Goal: Find specific page/section: Find specific page/section

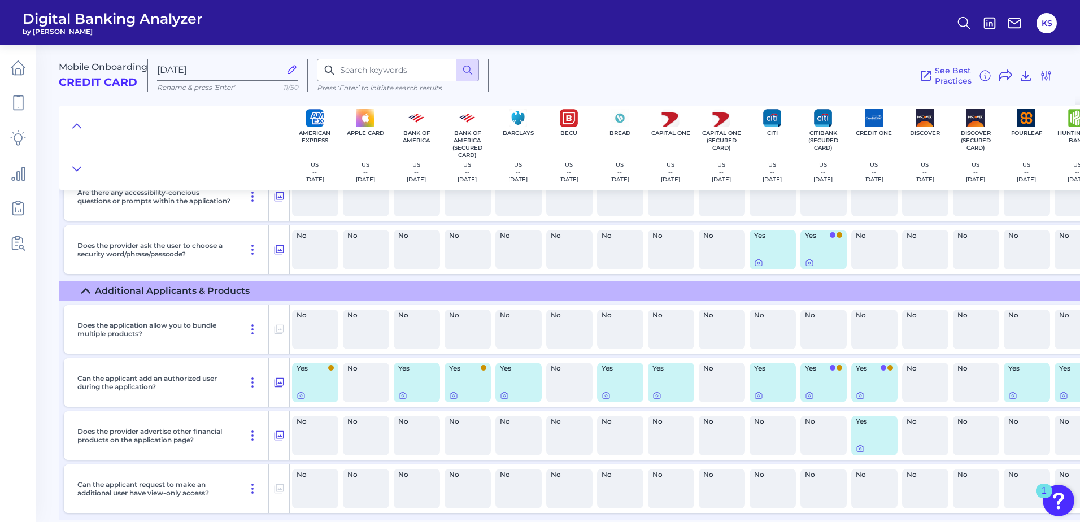
scroll to position [979, 0]
drag, startPoint x: 416, startPoint y: 521, endPoint x: 433, endPoint y: 519, distance: 17.7
click at [433, 519] on main "Mobile Onboarding Credit Card [DATE] Rename & press 'Enter' 11/50 Press ‘Enter’…" at bounding box center [540, 261] width 1080 height 522
click at [861, 438] on div at bounding box center [860, 436] width 11 height 11
click at [862, 446] on icon at bounding box center [860, 448] width 9 height 9
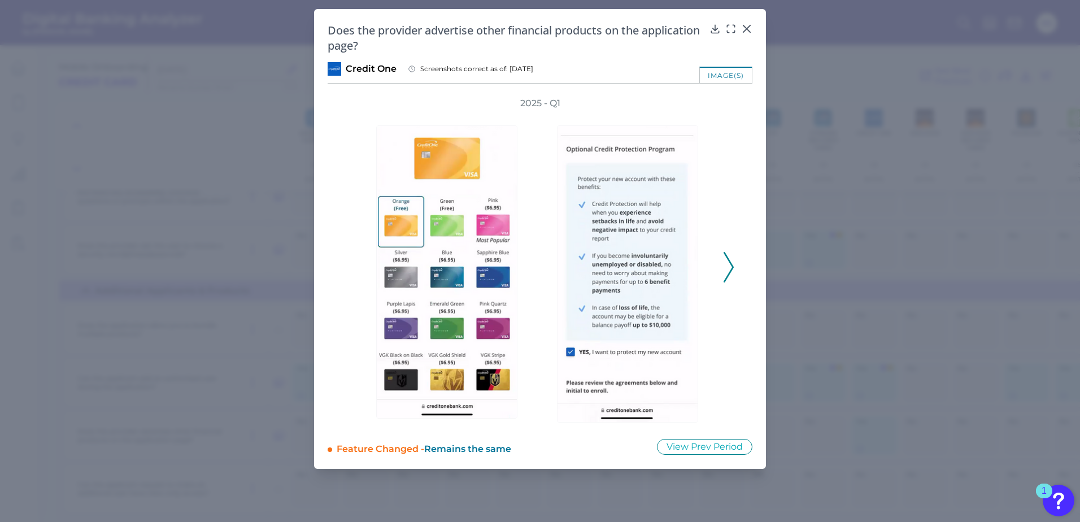
click at [724, 266] on icon at bounding box center [729, 267] width 10 height 31
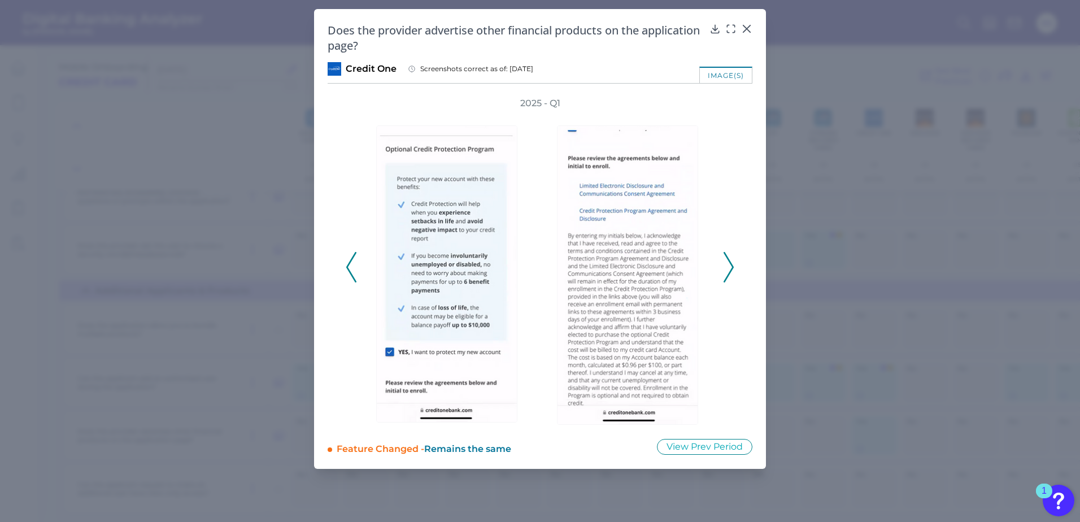
click at [726, 264] on icon at bounding box center [729, 267] width 10 height 31
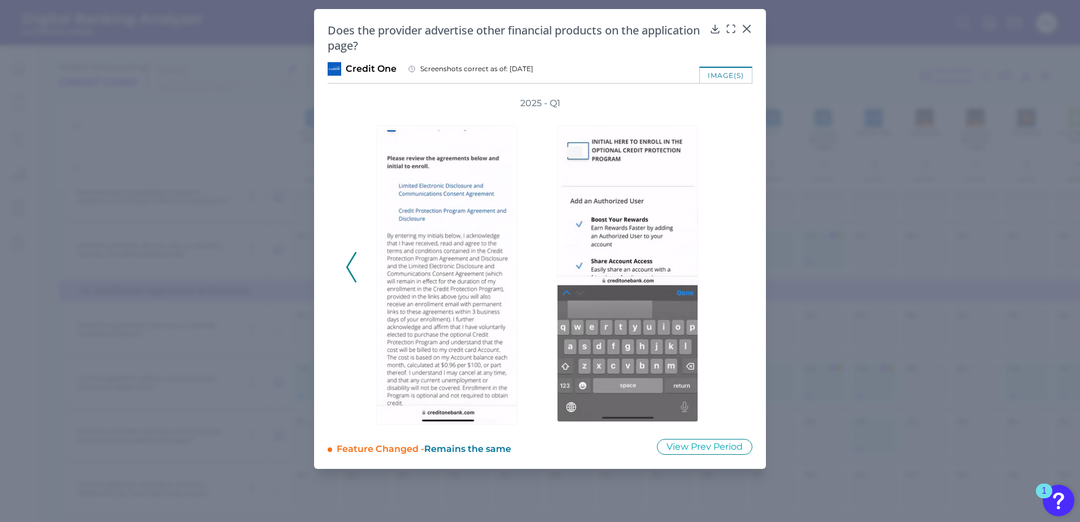
click at [346, 268] on button at bounding box center [351, 267] width 11 height 31
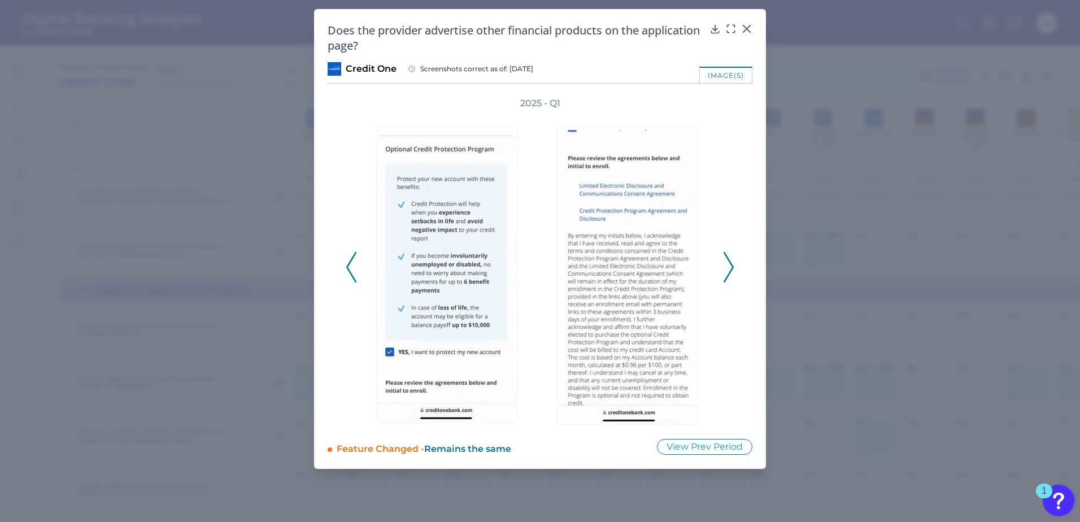
click at [749, 262] on div "2025 - Q1" at bounding box center [540, 261] width 425 height 328
click at [735, 270] on div "2025 - Q1" at bounding box center [540, 261] width 425 height 328
click at [728, 270] on icon at bounding box center [729, 267] width 10 height 31
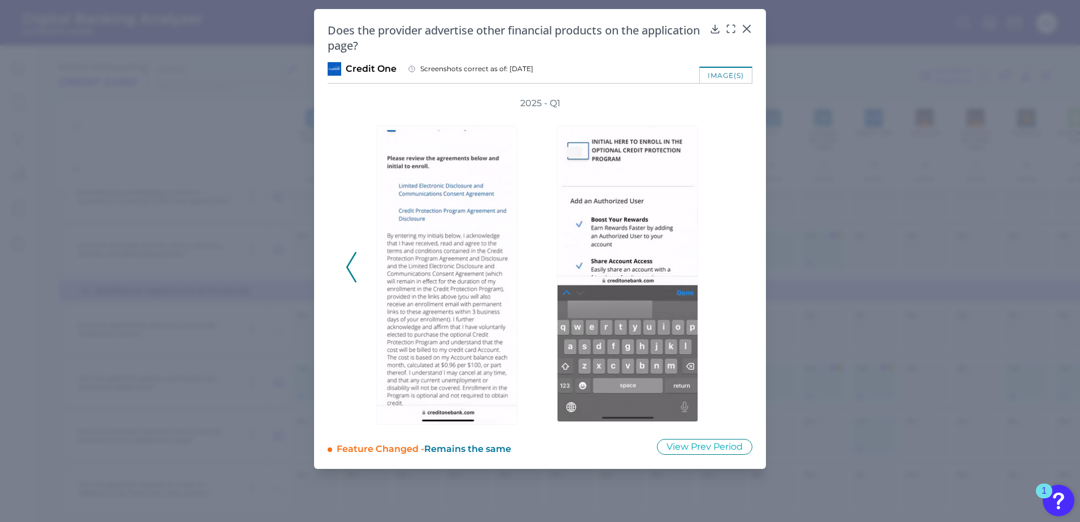
click at [728, 270] on div "2025 - Q1" at bounding box center [540, 261] width 389 height 328
click at [359, 283] on div "2025 - Q1" at bounding box center [540, 261] width 389 height 328
click at [360, 277] on div at bounding box center [449, 267] width 181 height 315
click at [342, 277] on div "2025 - Q1" at bounding box center [540, 261] width 425 height 328
click at [353, 275] on icon at bounding box center [351, 267] width 10 height 31
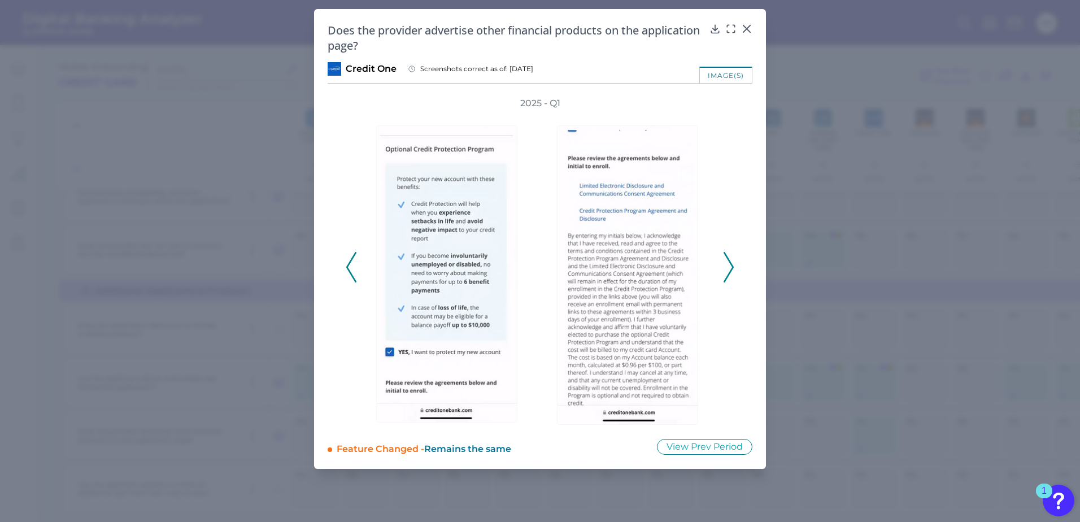
click at [353, 275] on icon at bounding box center [351, 267] width 10 height 31
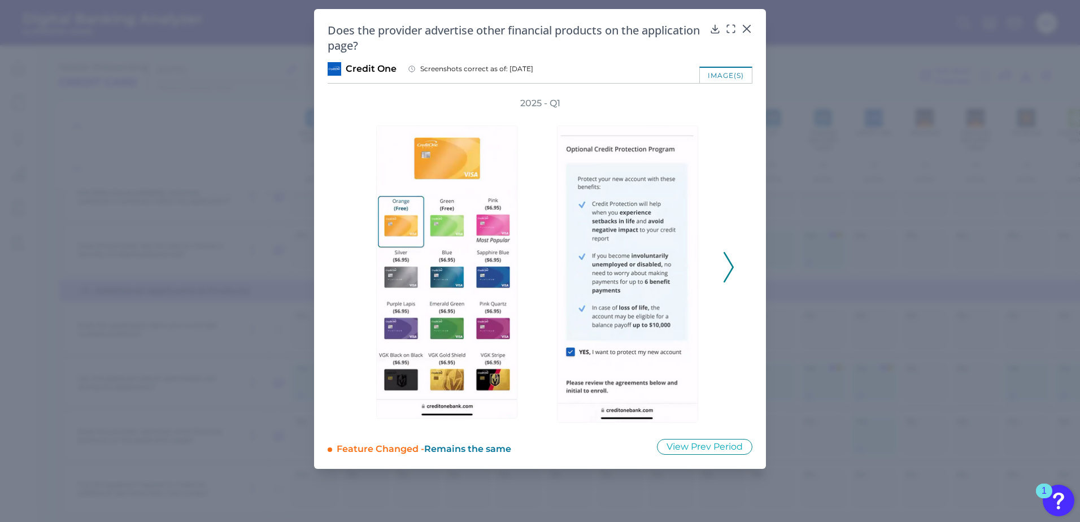
click at [353, 275] on div "2025 - Q1" at bounding box center [540, 261] width 389 height 328
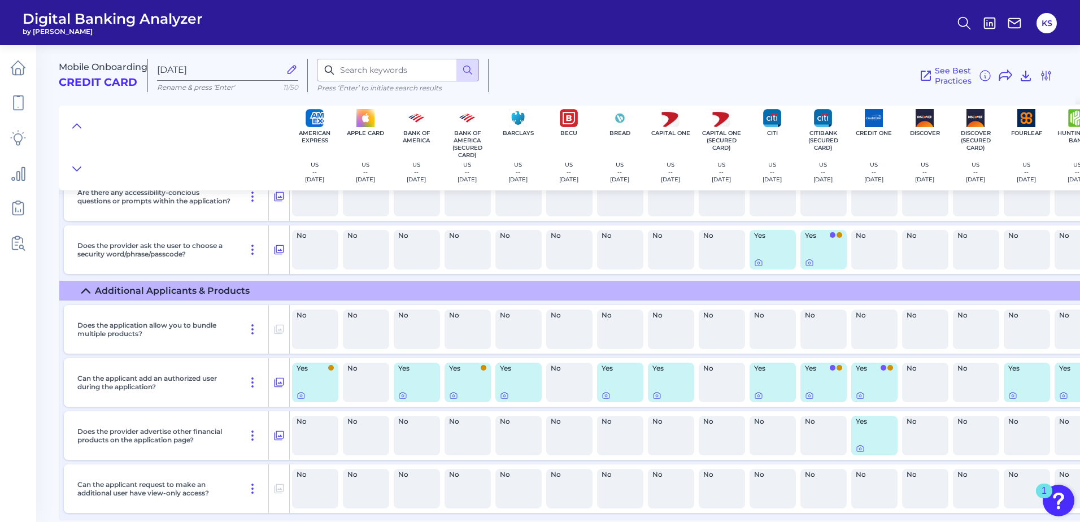
drag, startPoint x: 623, startPoint y: 521, endPoint x: 632, endPoint y: 519, distance: 9.8
click at [632, 519] on main "Mobile Onboarding Credit Card [DATE] Rename & press 'Enter' 11/50 Press ‘Enter’…" at bounding box center [540, 261] width 1080 height 522
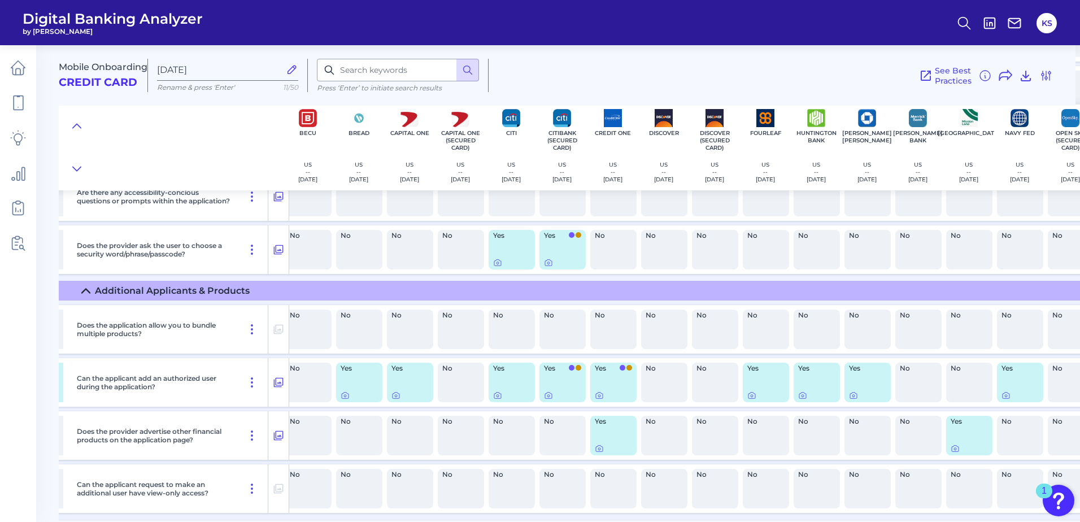
scroll to position [979, 286]
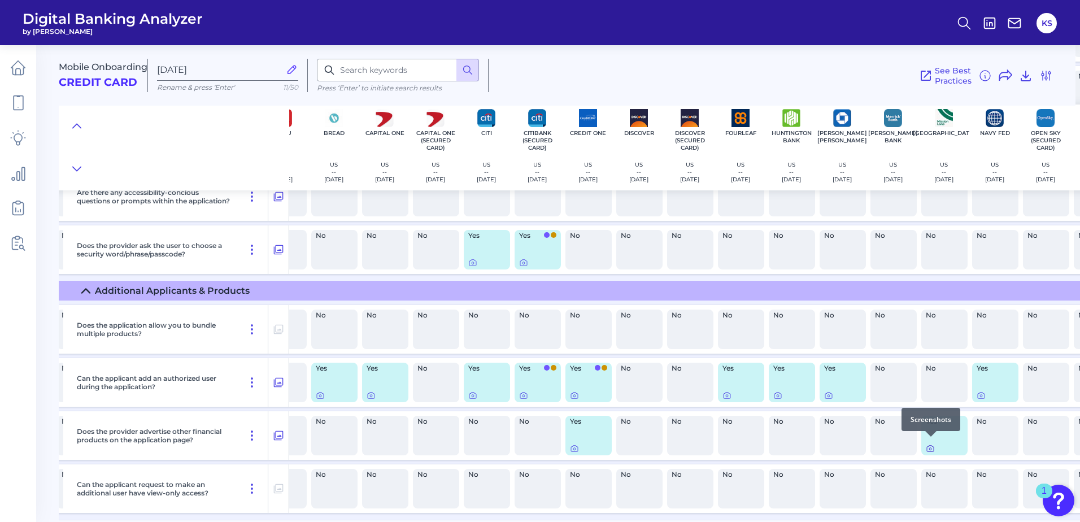
click at [928, 444] on icon at bounding box center [930, 448] width 9 height 9
click at [375, 388] on div at bounding box center [371, 383] width 11 height 11
click at [371, 394] on icon at bounding box center [371, 396] width 7 height 6
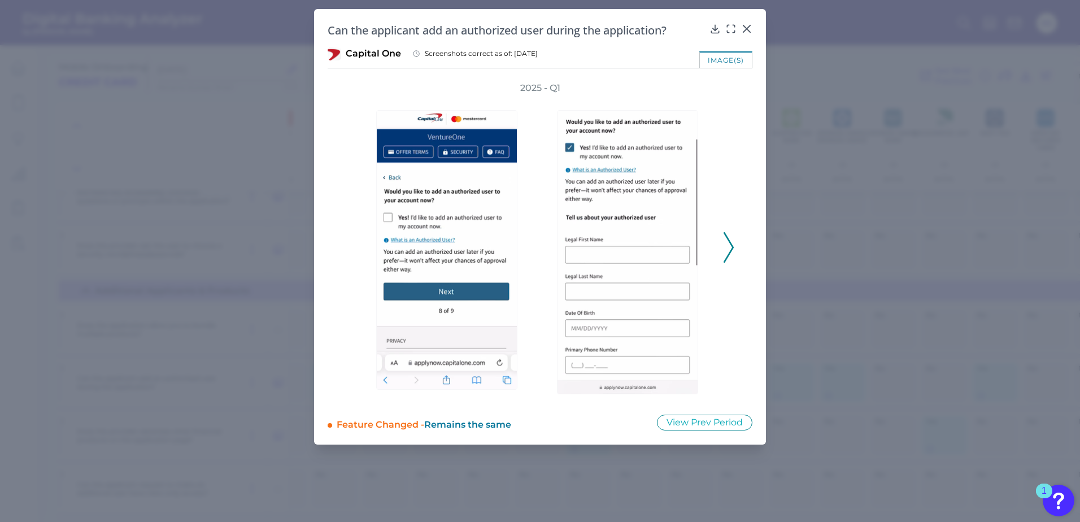
drag, startPoint x: 552, startPoint y: 216, endPoint x: 457, endPoint y: 227, distance: 96.0
drag, startPoint x: 853, startPoint y: 187, endPoint x: 828, endPoint y: 107, distance: 83.5
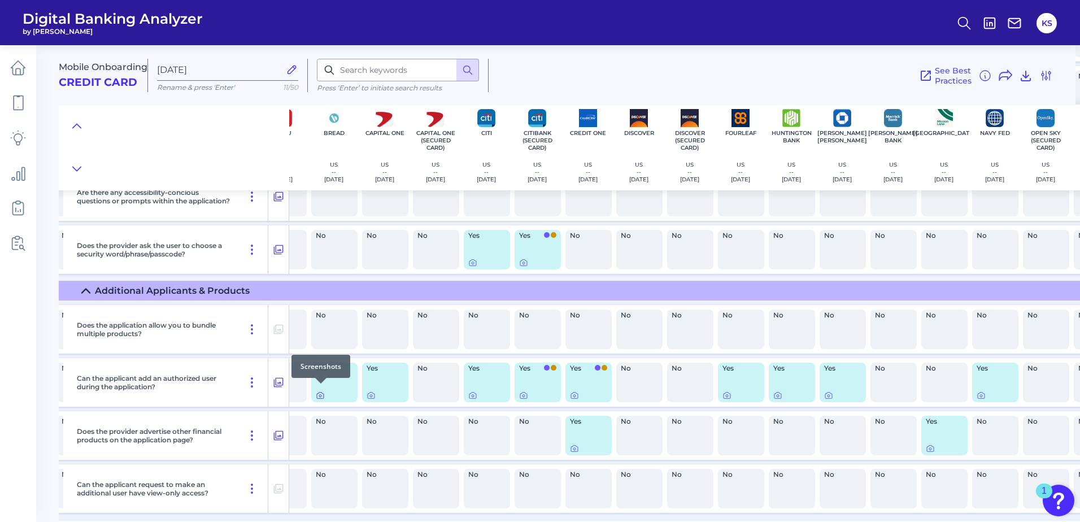
click at [320, 392] on icon at bounding box center [320, 395] width 9 height 9
click at [522, 389] on div at bounding box center [524, 383] width 11 height 11
click at [523, 391] on icon at bounding box center [523, 395] width 9 height 9
click at [980, 396] on div "Yes" at bounding box center [995, 383] width 46 height 40
click at [981, 395] on icon at bounding box center [981, 395] width 9 height 9
